Goal: Check status: Check status

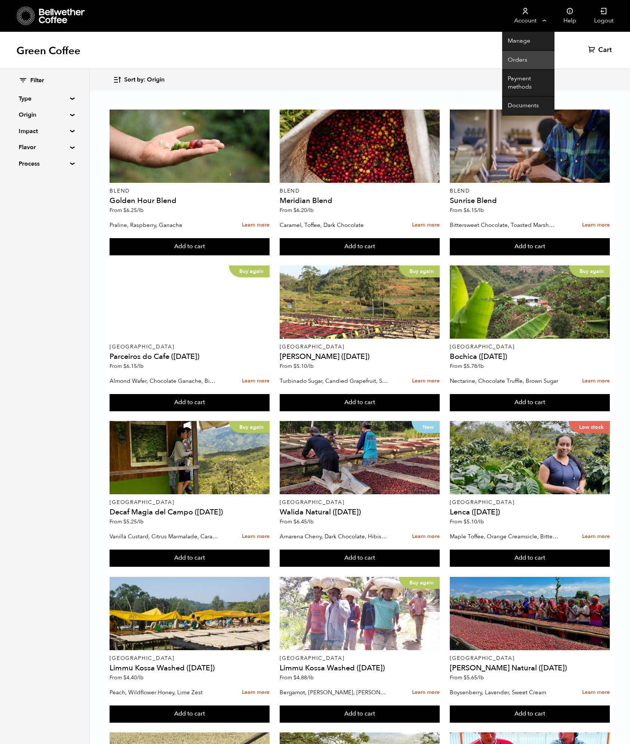
click at [521, 61] on link "Orders" at bounding box center [528, 60] width 52 height 19
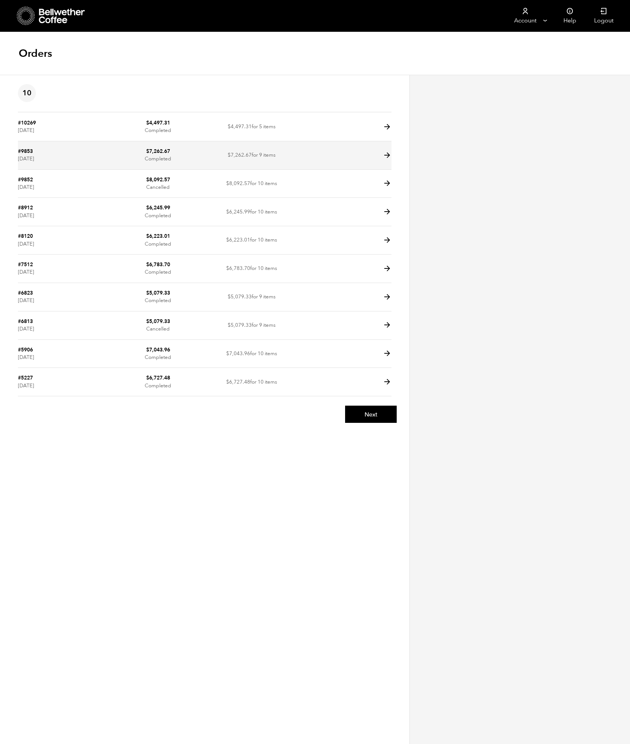
click at [25, 148] on link "#9853" at bounding box center [25, 151] width 15 height 7
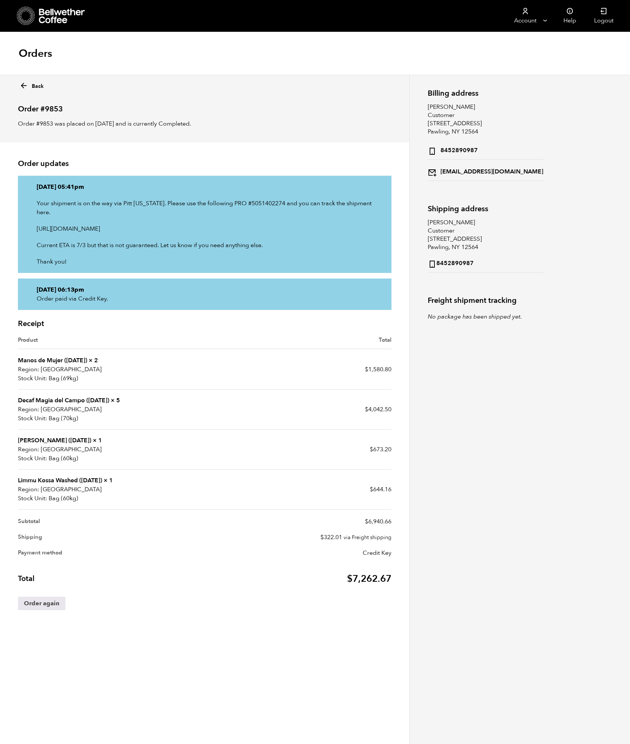
click at [34, 436] on link "[PERSON_NAME] ([DATE])" at bounding box center [54, 440] width 73 height 8
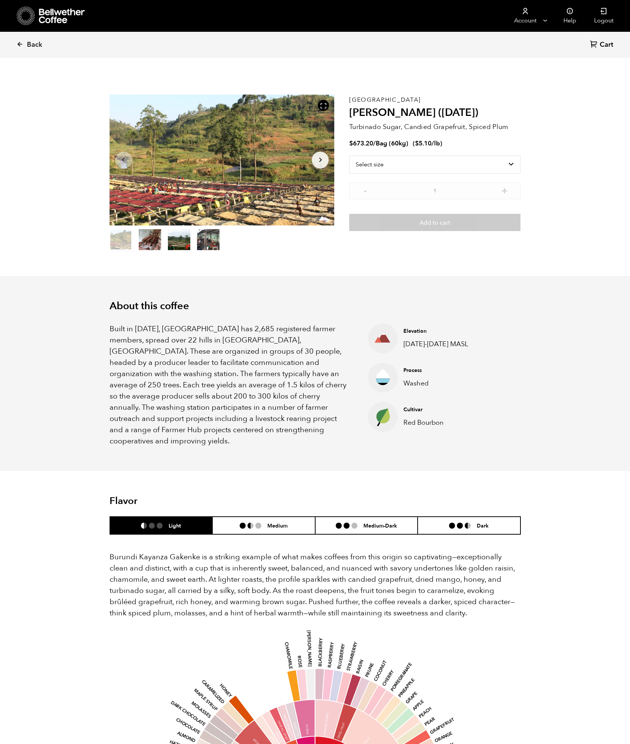
scroll to position [325, 398]
click at [458, 518] on li "Dark" at bounding box center [469, 526] width 103 height 18
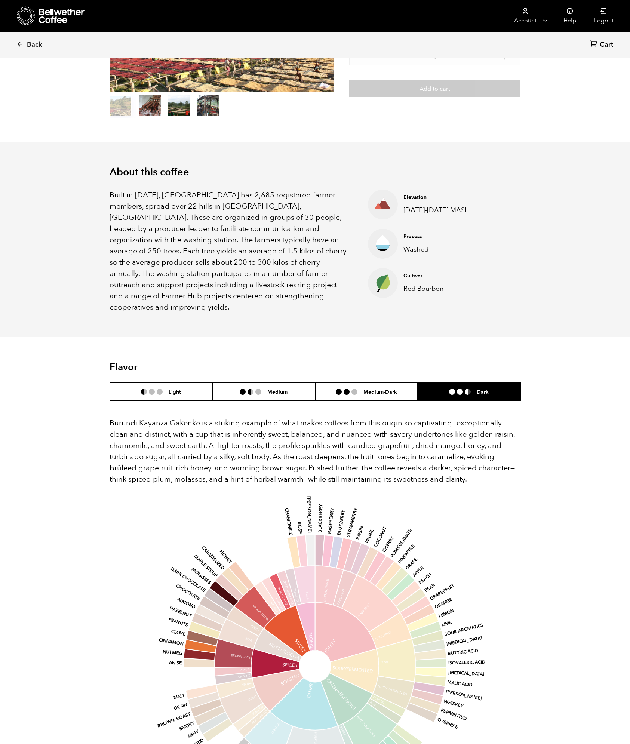
scroll to position [150, 0]
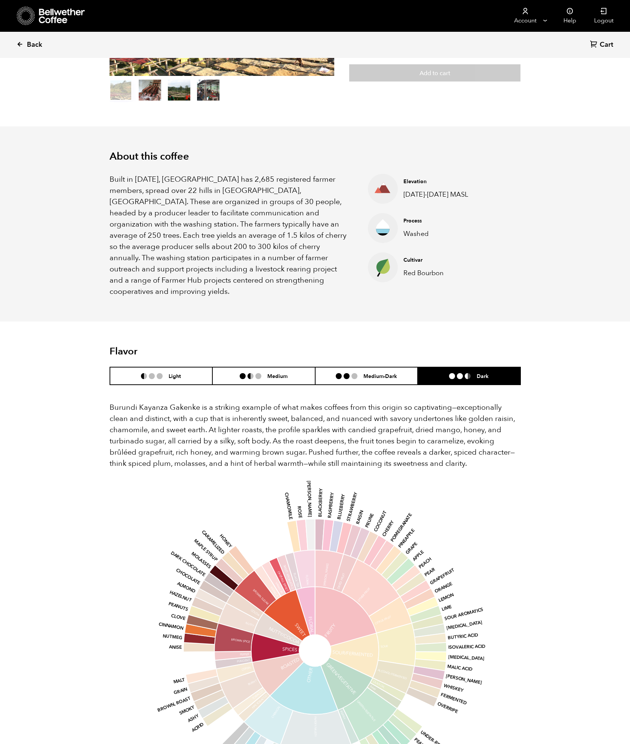
click at [21, 42] on icon at bounding box center [19, 44] width 7 height 7
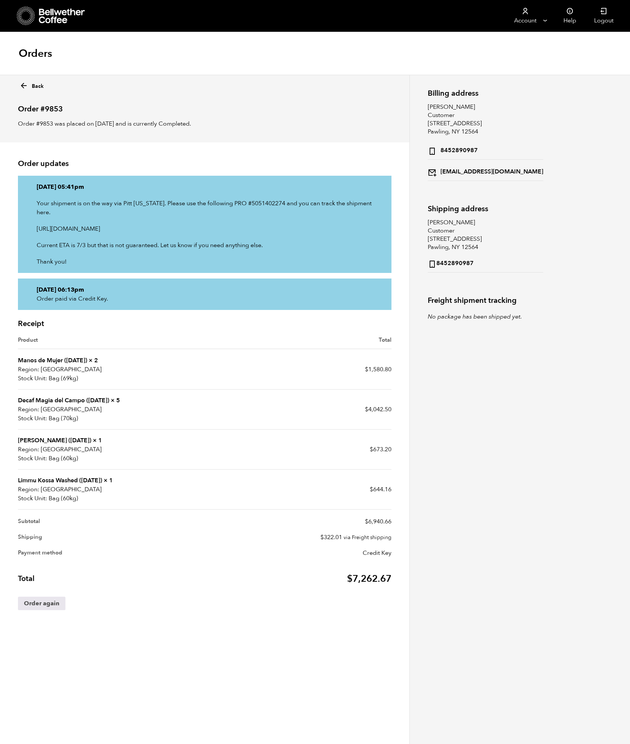
click at [37, 476] on link "Limmu Kossa Washed ([DATE])" at bounding box center [60, 480] width 84 height 8
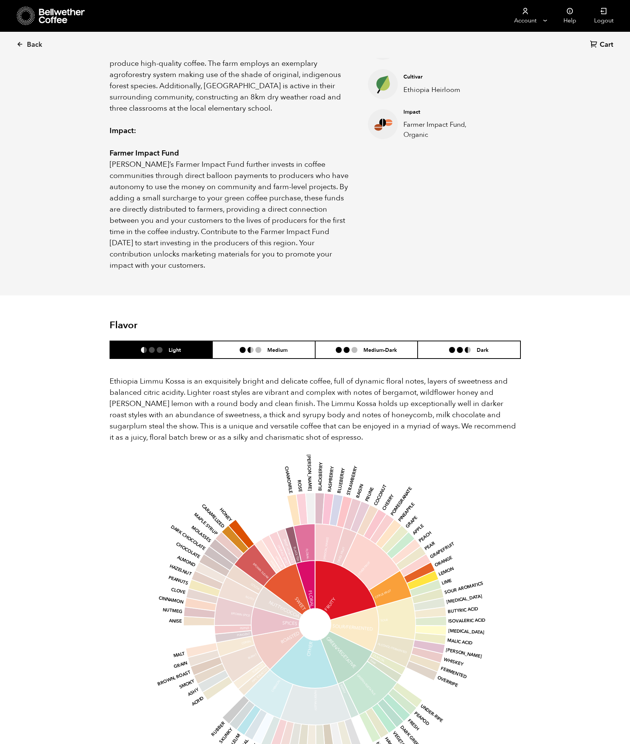
scroll to position [336, 0]
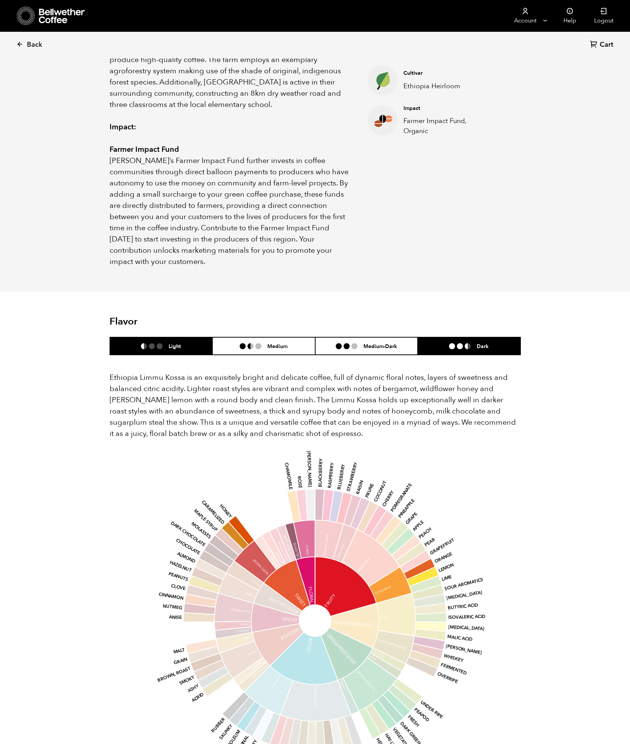
click at [461, 339] on li "Dark" at bounding box center [469, 346] width 103 height 18
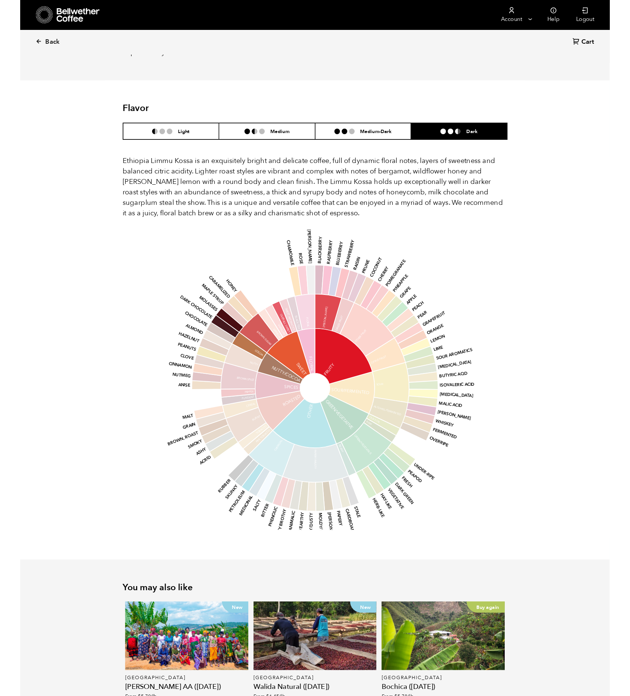
scroll to position [561, 0]
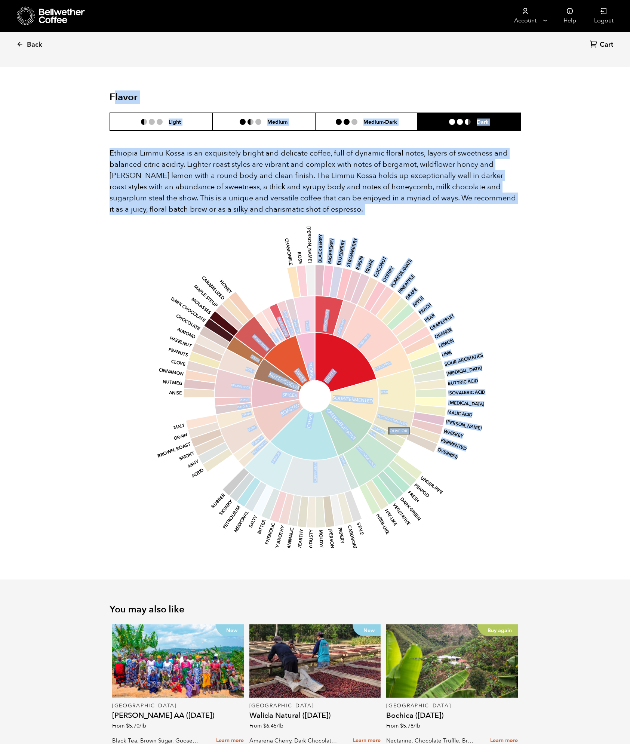
drag, startPoint x: 114, startPoint y: 69, endPoint x: 420, endPoint y: 436, distance: 477.2
click at [424, 453] on section "Flavor Light Medium Medium-Dark Dark Ethiopia Limmu Kossa is an exquisitely bri…" at bounding box center [315, 323] width 449 height 512
click at [536, 499] on section "Flavor Light Medium Medium-Dark Dark Ethiopia Limmu Kossa is an exquisitely bri…" at bounding box center [315, 323] width 449 height 512
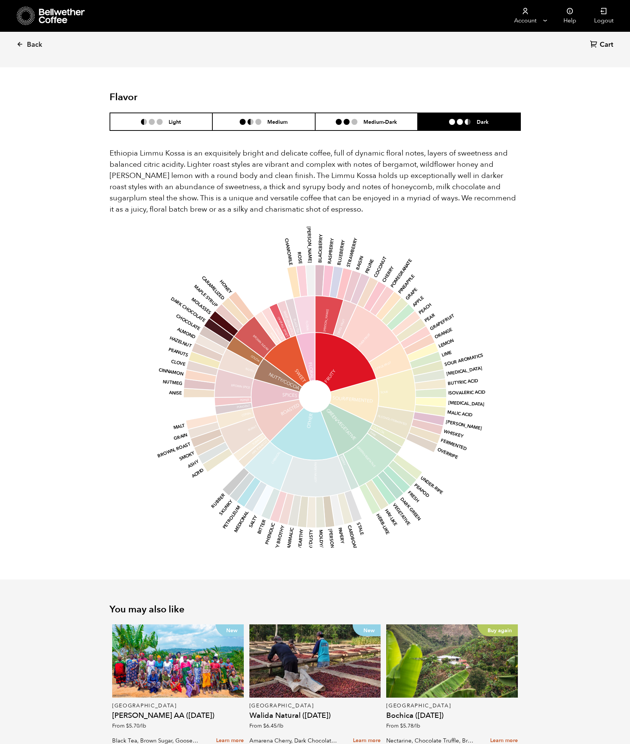
drag, startPoint x: 108, startPoint y: 64, endPoint x: 300, endPoint y: 575, distance: 546.6
click at [300, 575] on div "Back Cart (0) Your browser does not support the video tag. Item 1 of 5 Your bro…" at bounding box center [315, 141] width 630 height 1315
copy div "Flavor Light Medium Medium-Dark Dark Ethiopia Limmu Kossa is an exquisitely bri…"
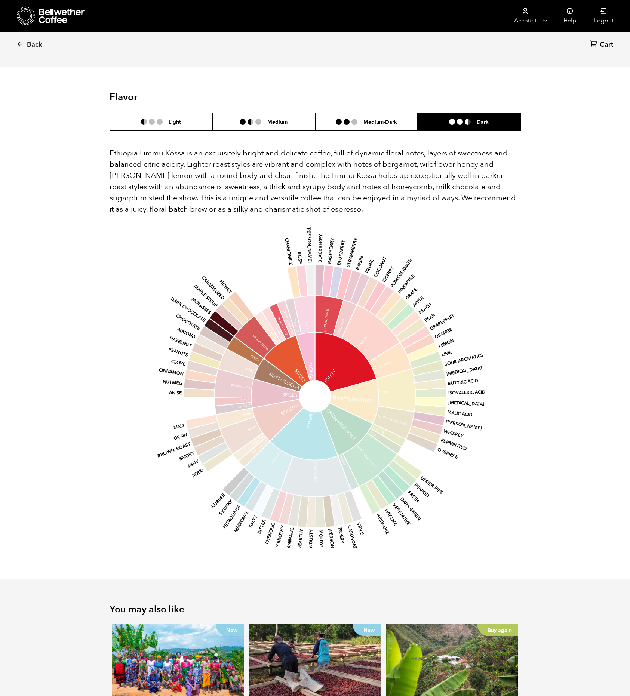
click at [483, 278] on icon "base Fruity Sour/Fermented Green/Vegetative Other Roasted Spices Nutty/Cocoa Sw…" at bounding box center [315, 396] width 391 height 318
drag, startPoint x: 22, startPoint y: 67, endPoint x: 107, endPoint y: 131, distance: 106.4
click at [107, 131] on div "Back Cart (0) Your browser does not support the video tag. Item 1 of 5 Your bro…" at bounding box center [315, 141] width 630 height 1315
click at [49, 77] on div "Back Cart (0) Your browser does not support the video tag. Item 1 of 5 Your bro…" at bounding box center [315, 141] width 630 height 1315
drag, startPoint x: 56, startPoint y: 83, endPoint x: 28, endPoint y: 52, distance: 41.5
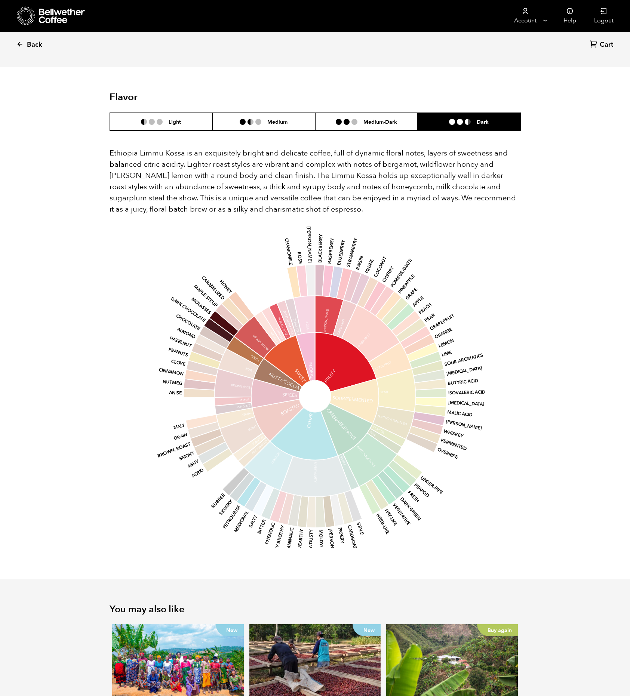
click at [56, 83] on div "Back Cart (0) Your browser does not support the video tag. Item 1 of 5 Your bro…" at bounding box center [315, 141] width 630 height 1315
click at [25, 46] on link "Back" at bounding box center [39, 44] width 46 height 25
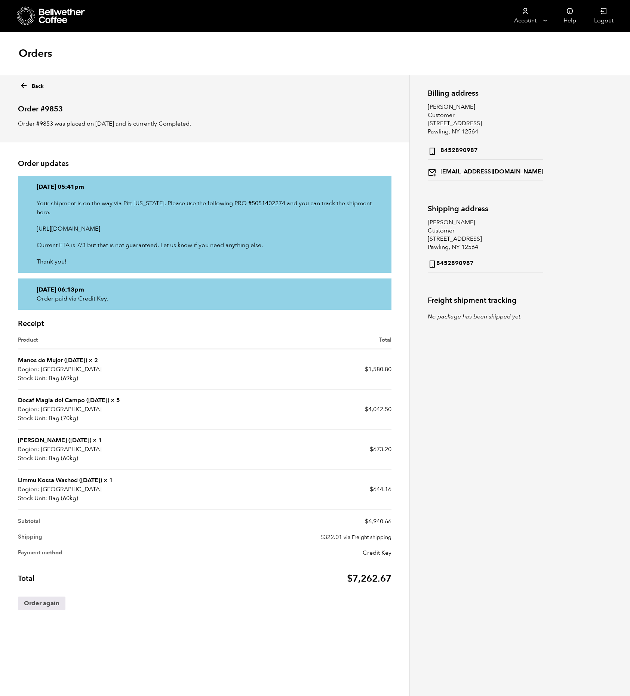
click at [21, 85] on icon at bounding box center [23, 85] width 9 height 9
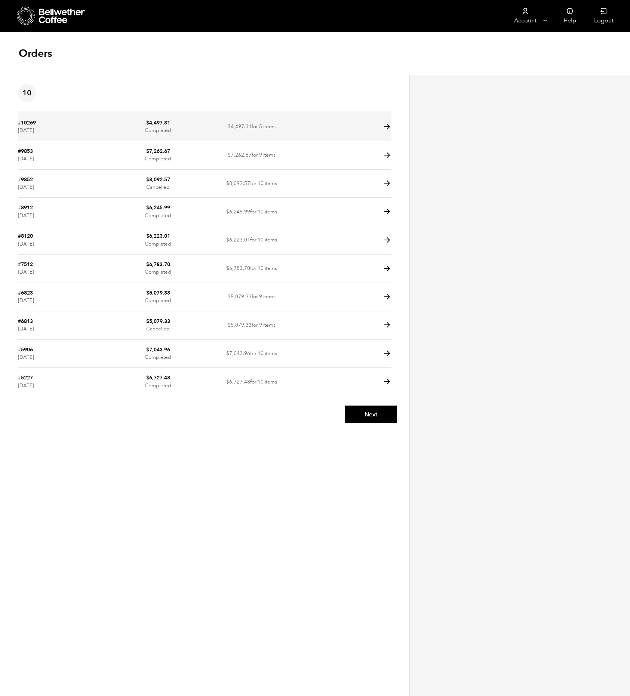
click at [134, 123] on td "$ 4,497.31 Completed" at bounding box center [157, 127] width 93 height 28
click at [388, 127] on icon at bounding box center [387, 127] width 9 height 9
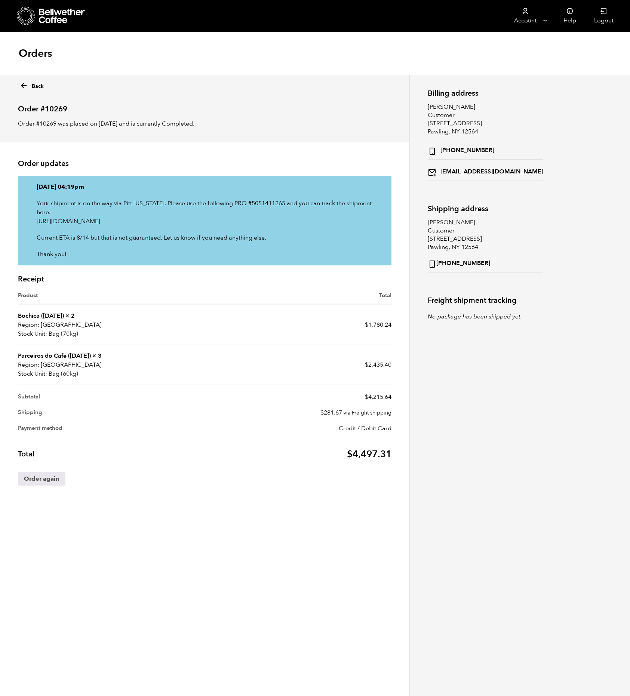
click at [208, 356] on td "$ 2,435.40" at bounding box center [298, 365] width 187 height 40
click at [47, 360] on p "[GEOGRAPHIC_DATA]" at bounding box center [111, 364] width 187 height 9
click at [67, 360] on p "[GEOGRAPHIC_DATA]" at bounding box center [111, 364] width 187 height 9
click at [65, 352] on link "Parceiros do Cafe ([DATE])" at bounding box center [54, 356] width 73 height 8
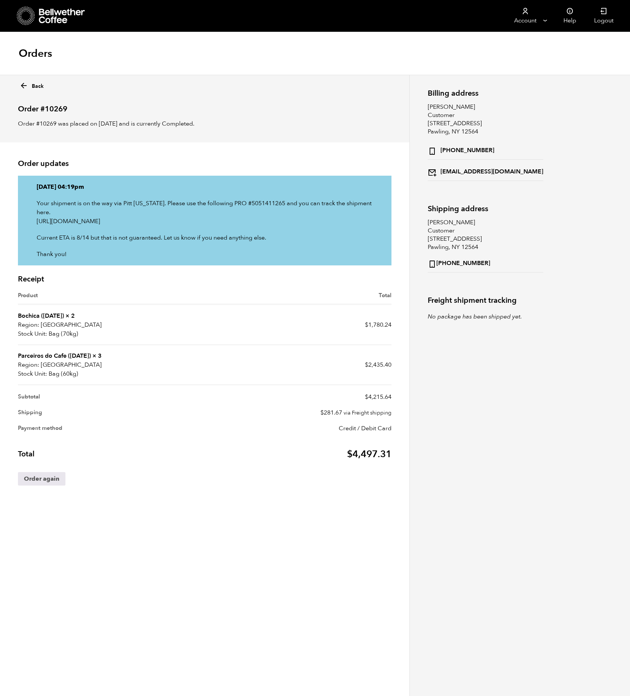
click at [84, 360] on p "[GEOGRAPHIC_DATA]" at bounding box center [111, 364] width 187 height 9
click at [34, 352] on link "Parceiros do Cafe ([DATE])" at bounding box center [54, 356] width 73 height 8
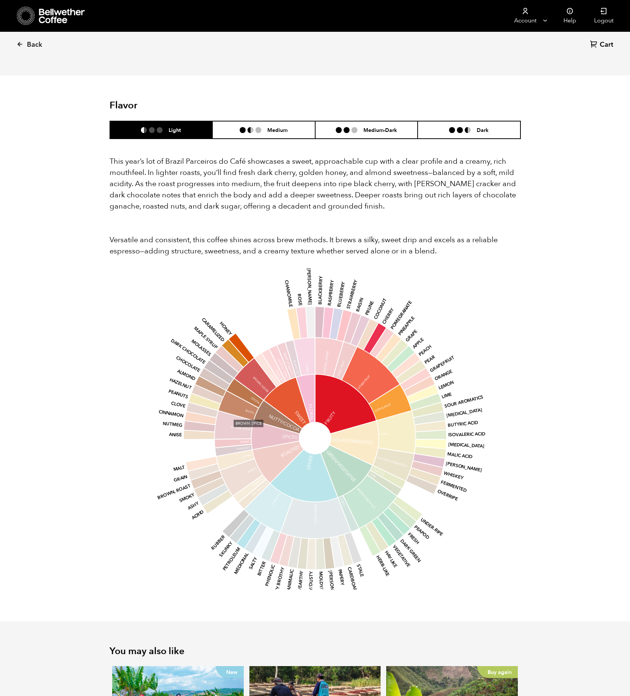
scroll to position [615, 0]
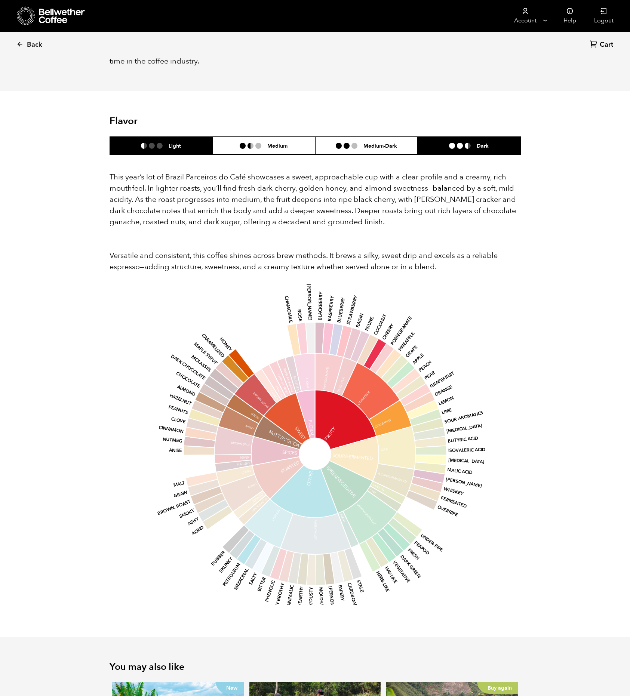
click at [457, 143] on li at bounding box center [460, 146] width 6 height 6
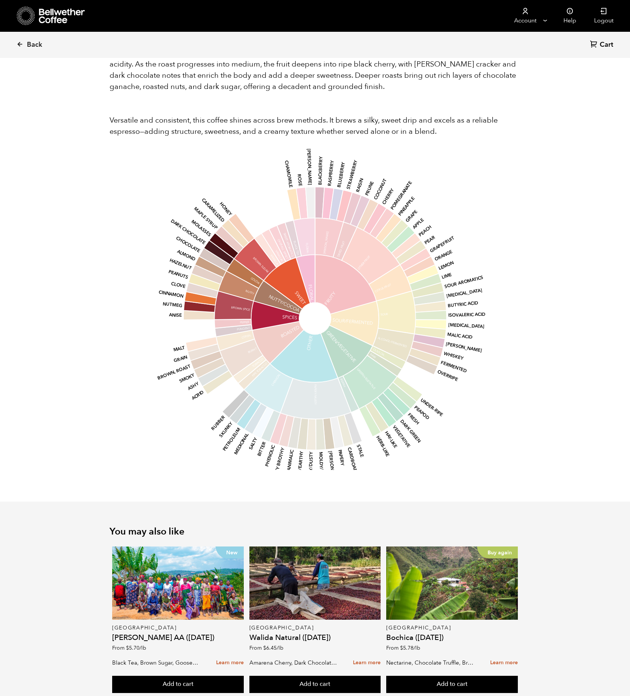
scroll to position [765, 0]
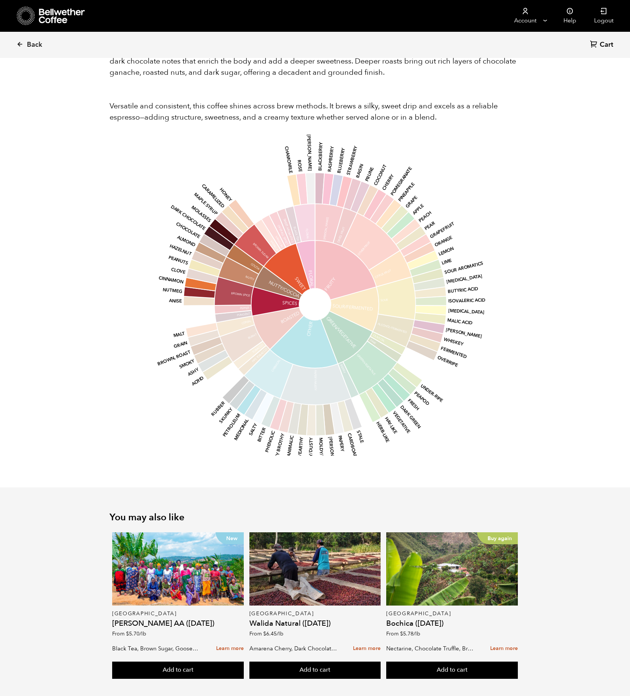
click at [319, 440] on icon at bounding box center [322, 449] width 12 height 28
